Goal: Task Accomplishment & Management: Manage account settings

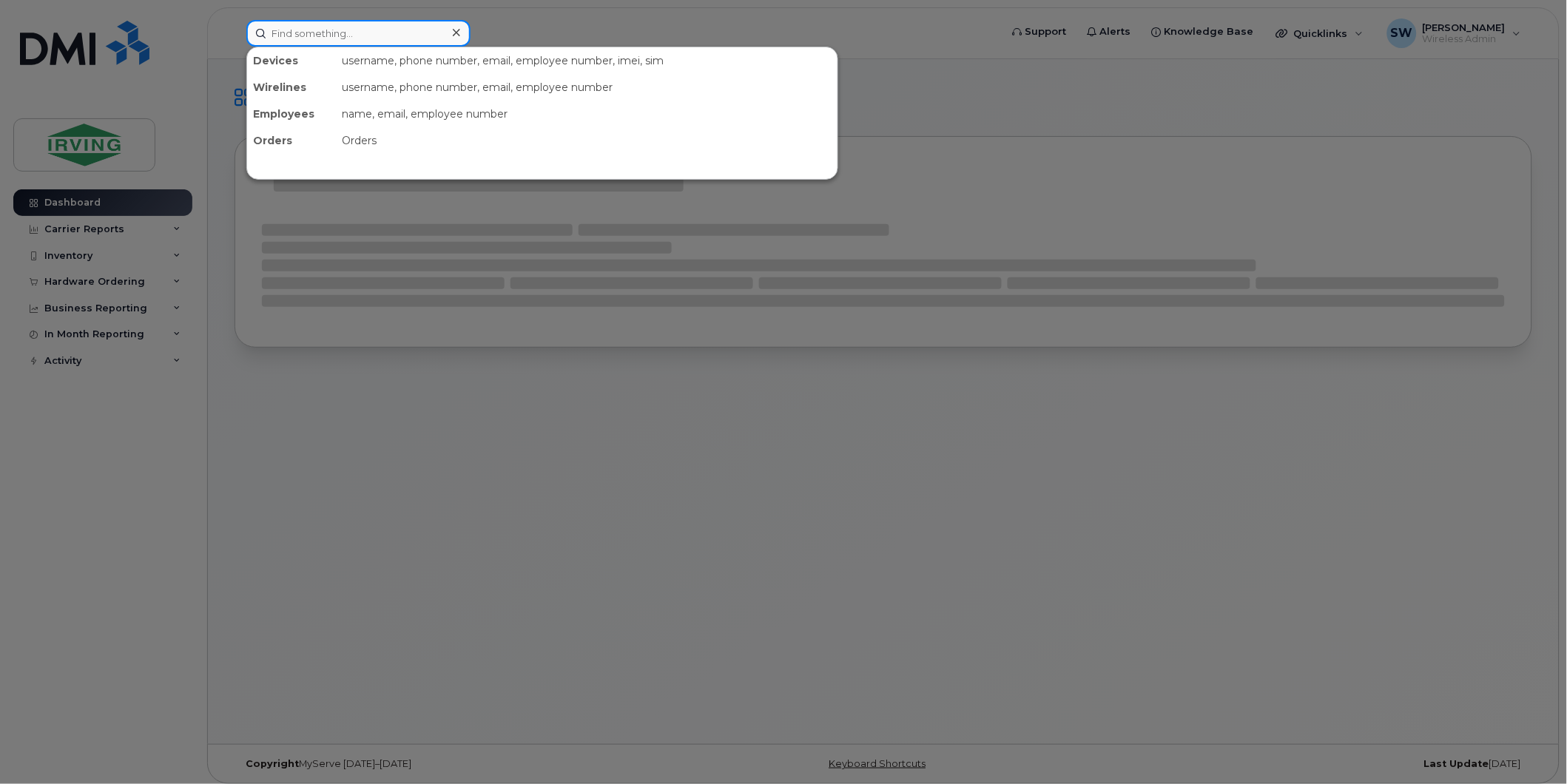
click at [293, 32] on input at bounding box center [358, 33] width 224 height 26
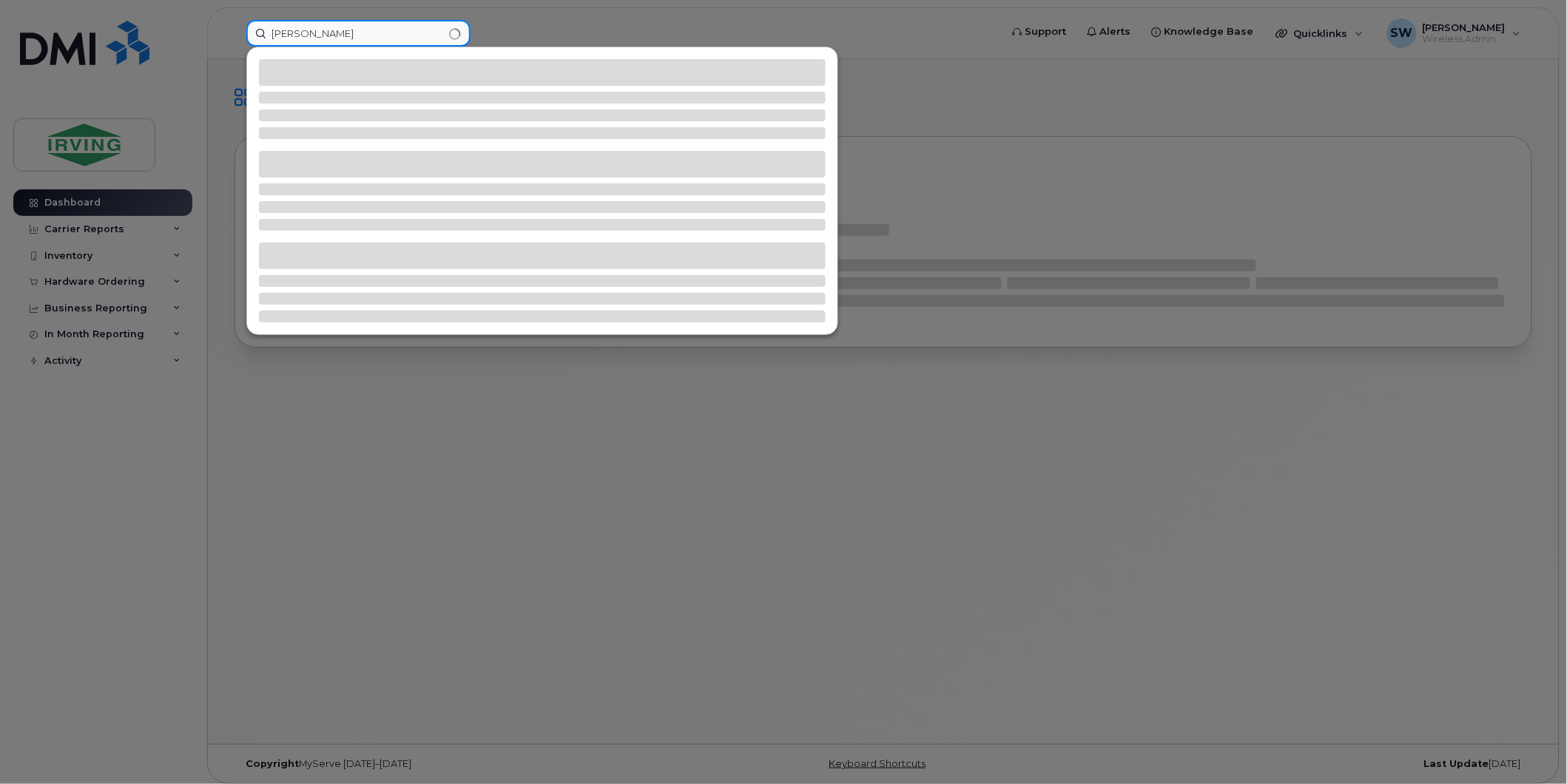
type input "[PERSON_NAME]"
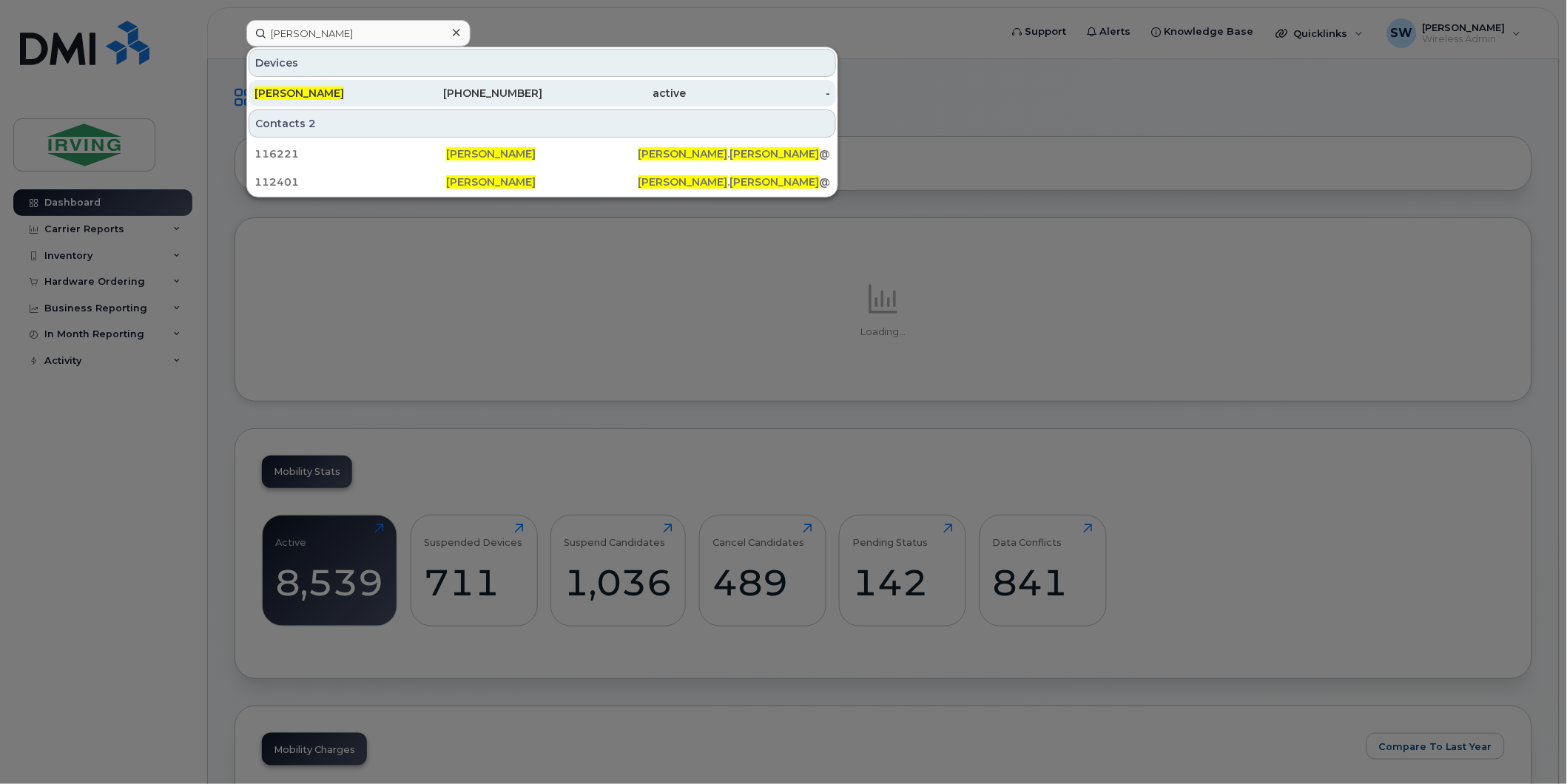
click at [298, 91] on span "[PERSON_NAME]" at bounding box center [299, 93] width 89 height 14
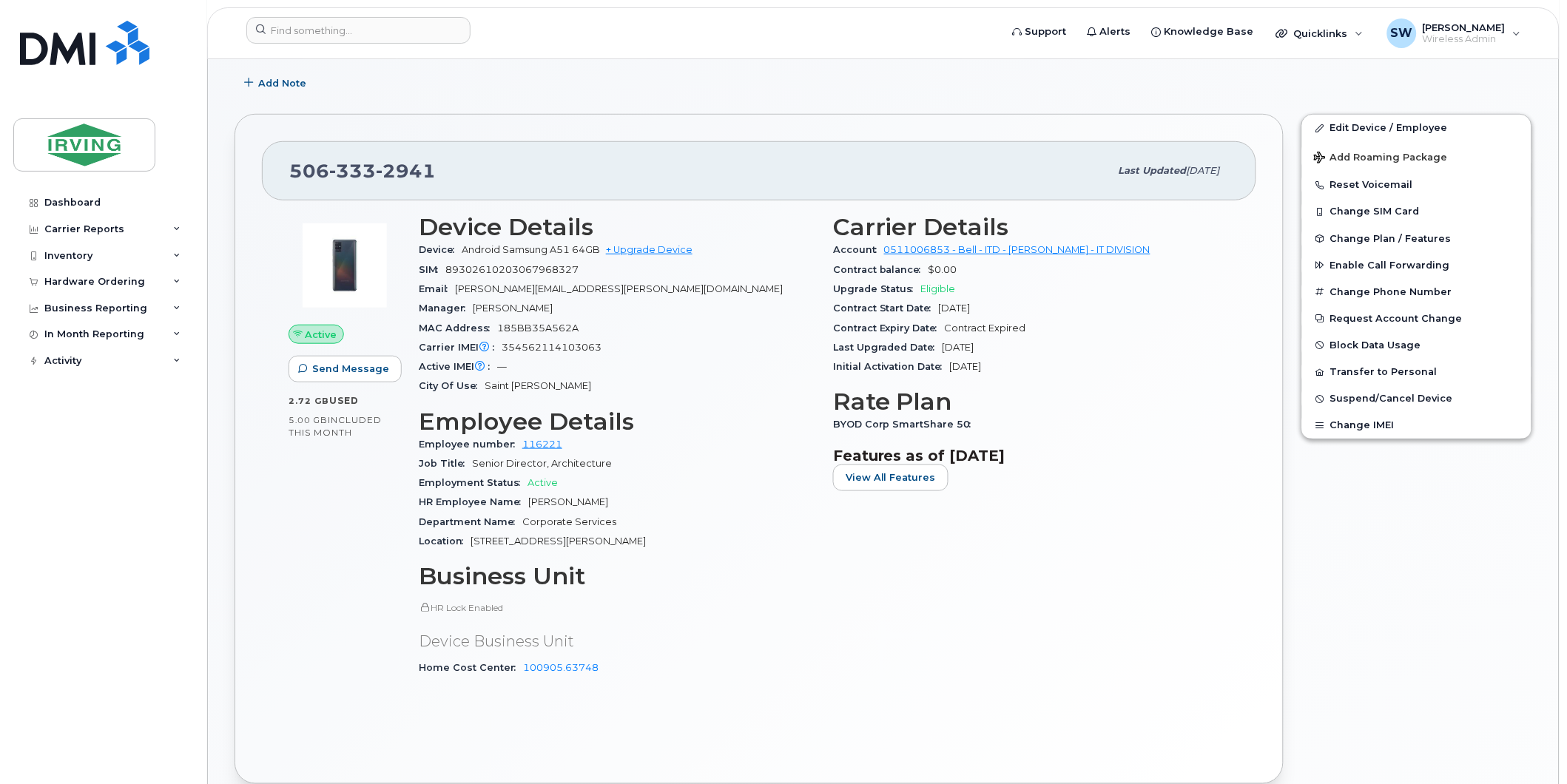
scroll to position [233, 0]
click at [1381, 348] on button "Block Data Usage" at bounding box center [1417, 344] width 229 height 26
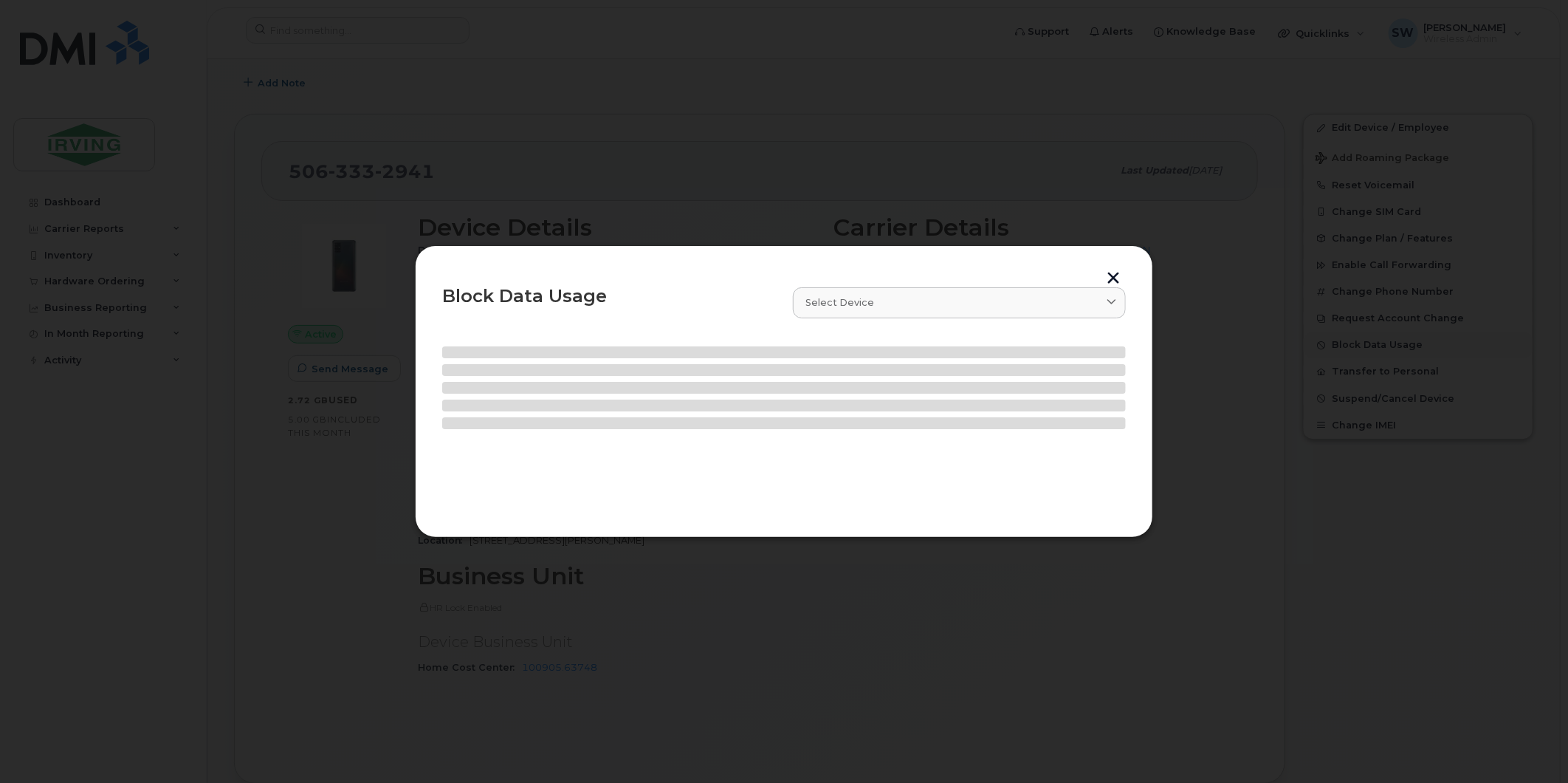
select select
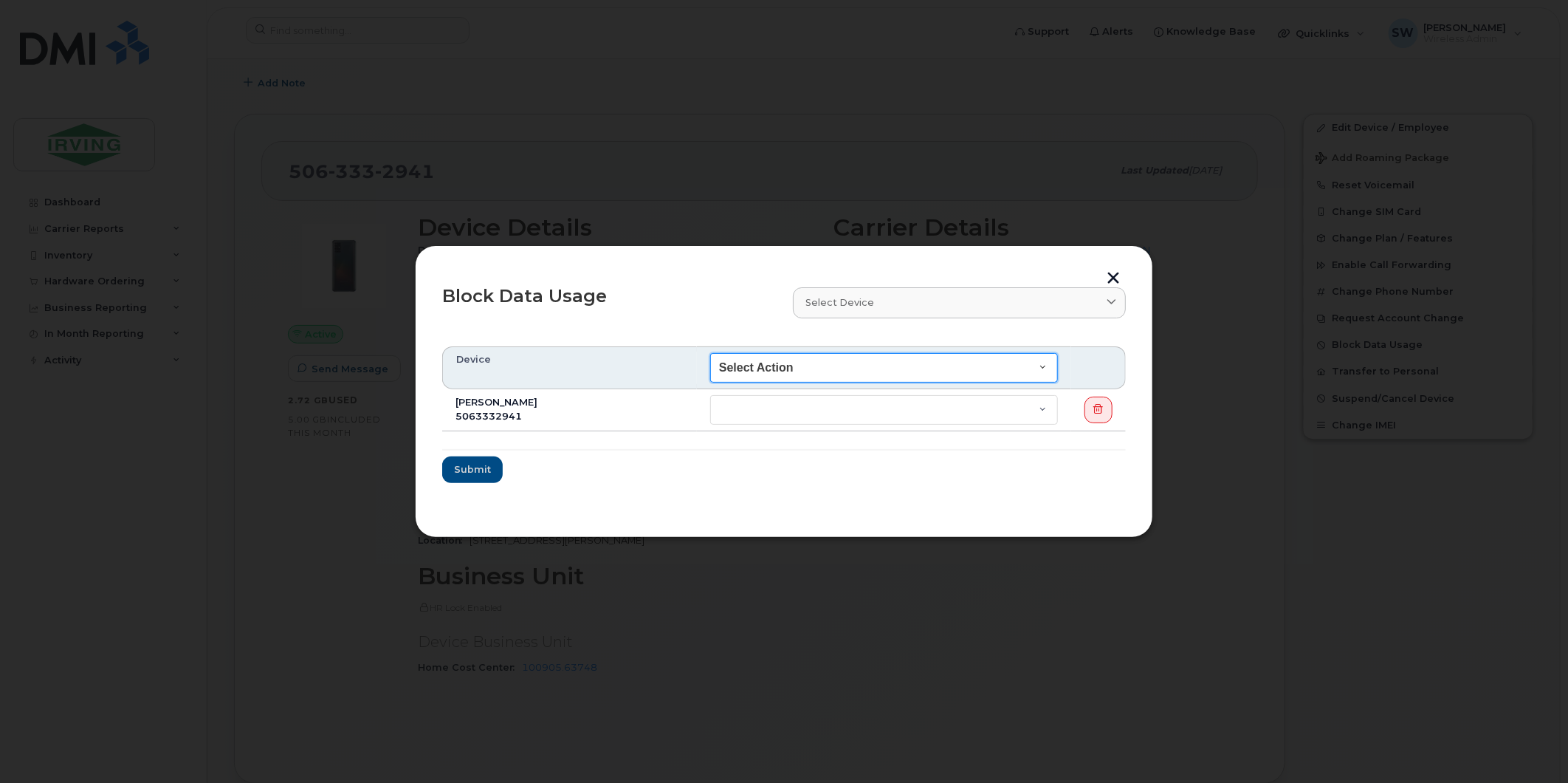
click at [1044, 369] on select "Select Action End of Bill Cycle Indefinitely" at bounding box center [884, 368] width 347 height 30
click at [1112, 272] on button "button" at bounding box center [1113, 280] width 22 height 15
